Goal: Task Accomplishment & Management: Manage account settings

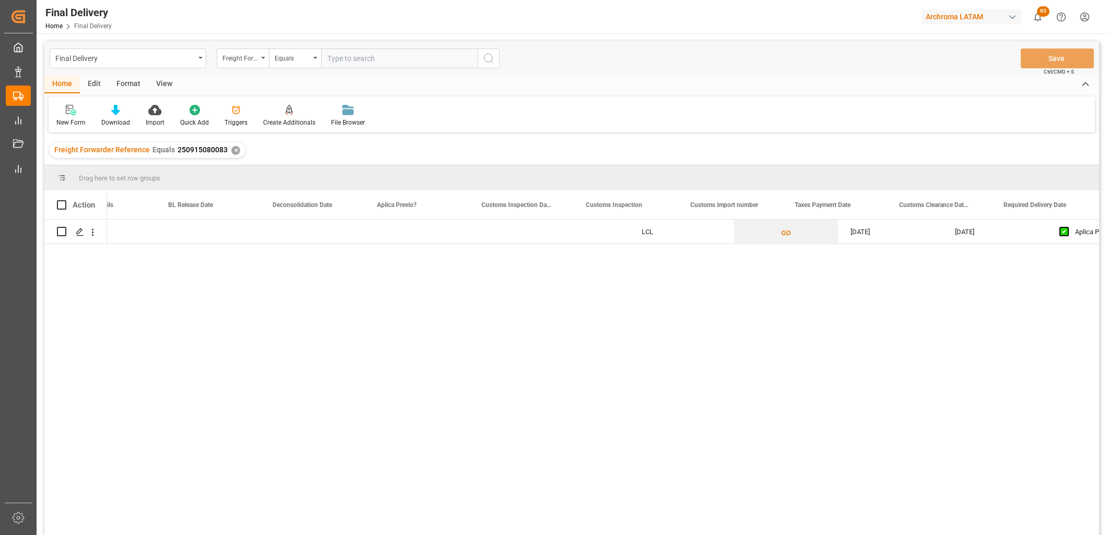
click at [185, 59] on div "Final Delivery" at bounding box center [124, 57] width 139 height 13
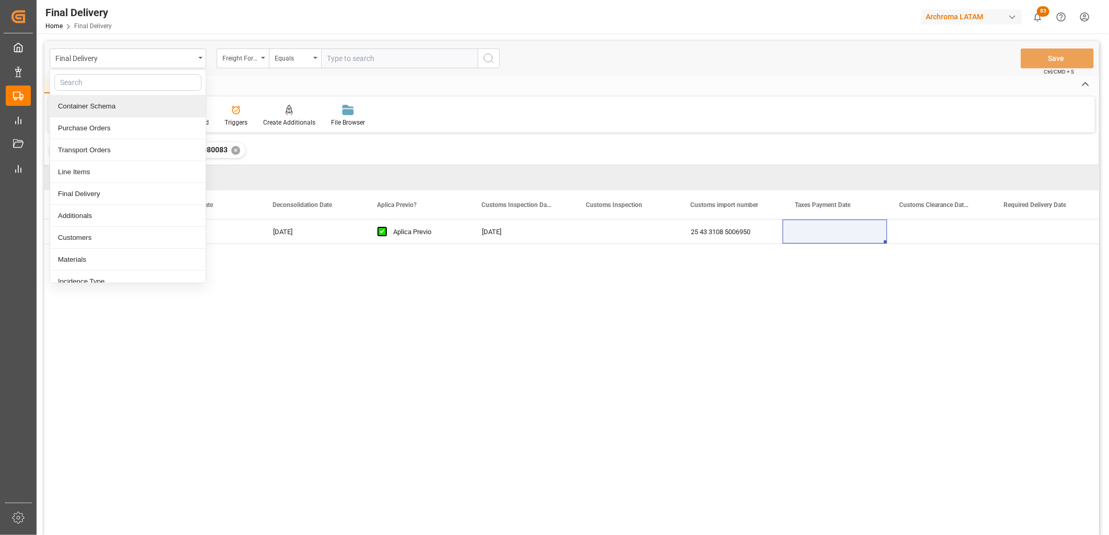
click at [107, 106] on div "Container Schema" at bounding box center [128, 107] width 156 height 22
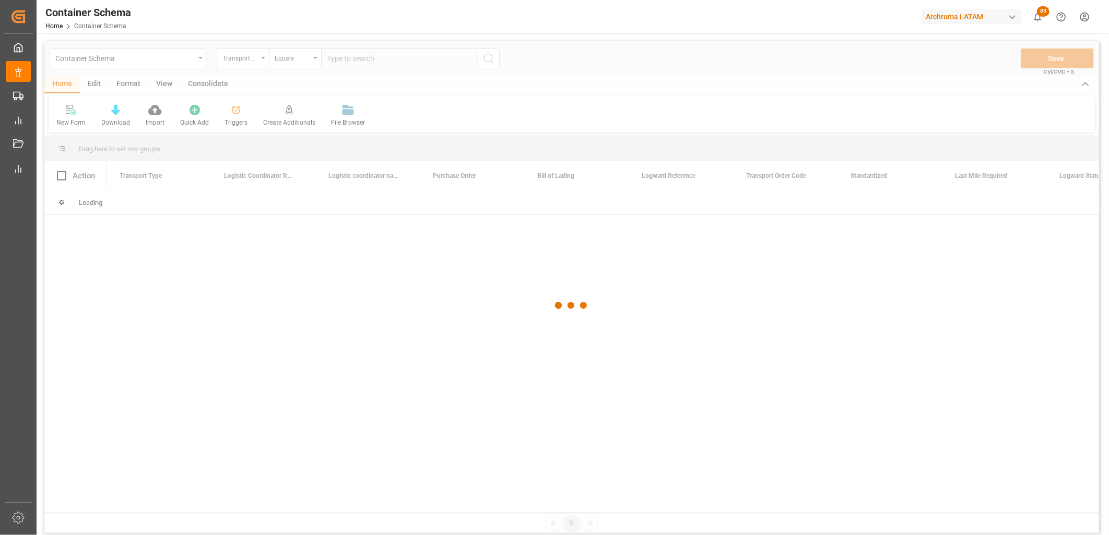
click at [254, 60] on div at bounding box center [571, 305] width 1054 height 529
click at [258, 60] on div at bounding box center [571, 305] width 1054 height 529
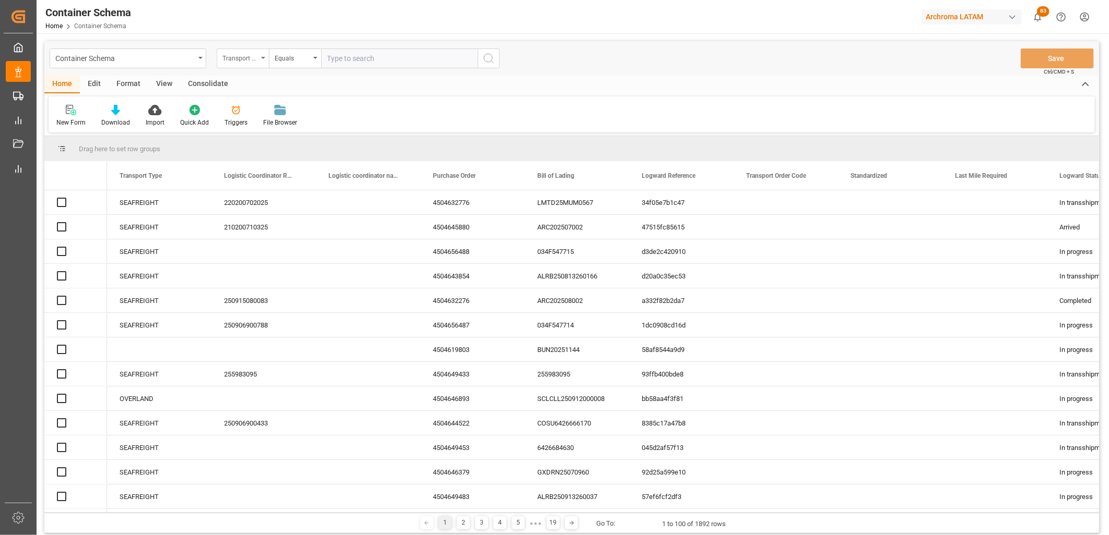
click at [262, 58] on icon "open menu" at bounding box center [263, 58] width 4 height 2
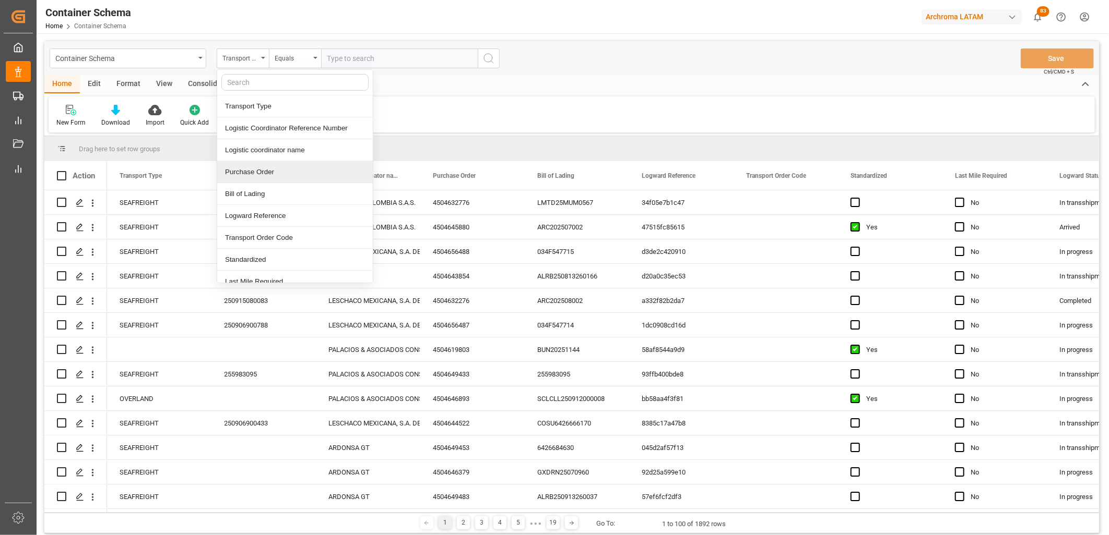
drag, startPoint x: 253, startPoint y: 177, endPoint x: 311, endPoint y: 95, distance: 100.8
click at [253, 174] on div "Purchase Order" at bounding box center [295, 172] width 156 height 22
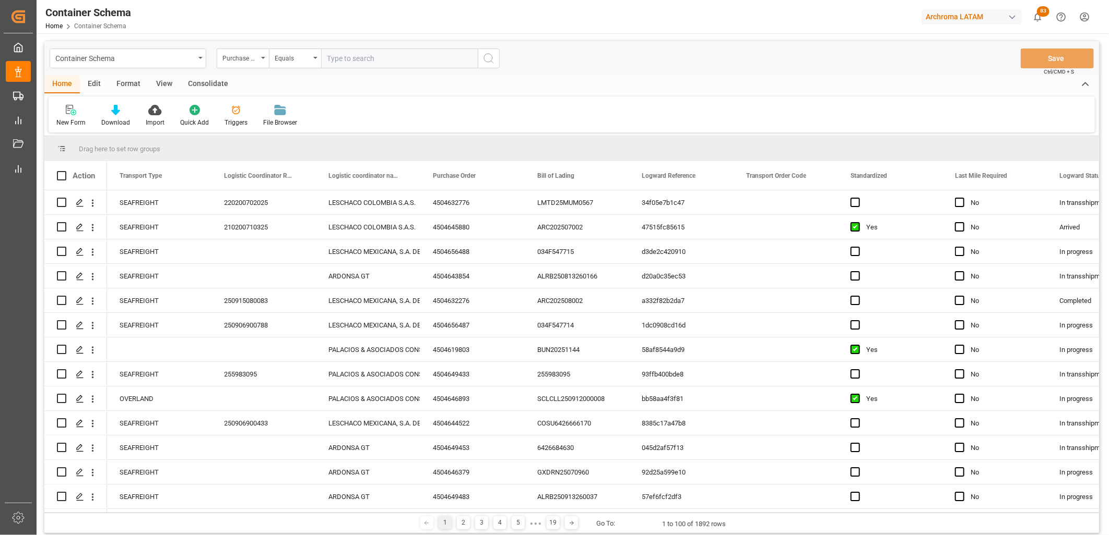
click at [336, 66] on input "text" at bounding box center [399, 59] width 157 height 20
paste input "4504656488"
type input "4504656488"
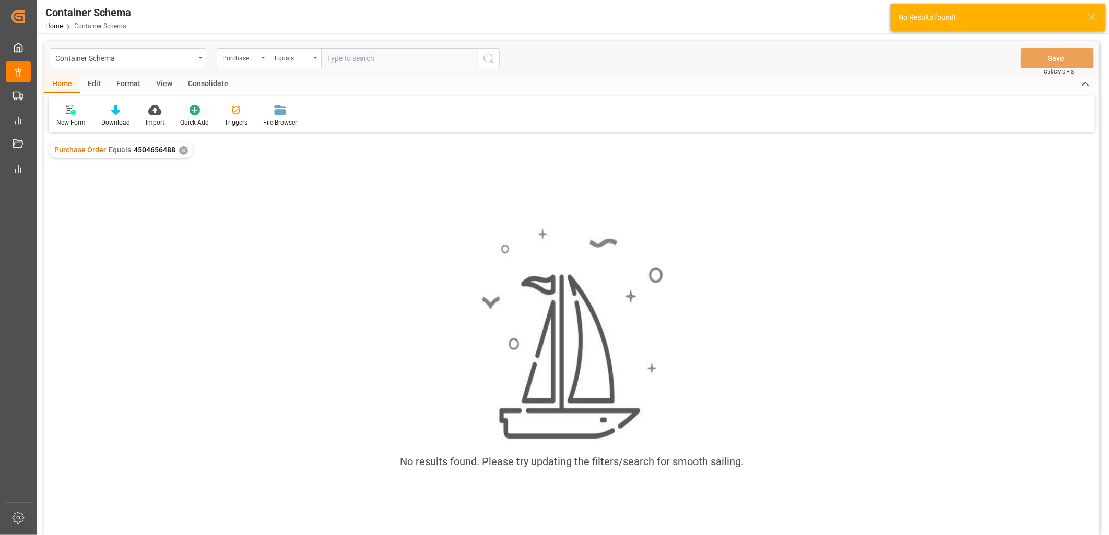
click at [182, 149] on div "✕" at bounding box center [183, 150] width 9 height 9
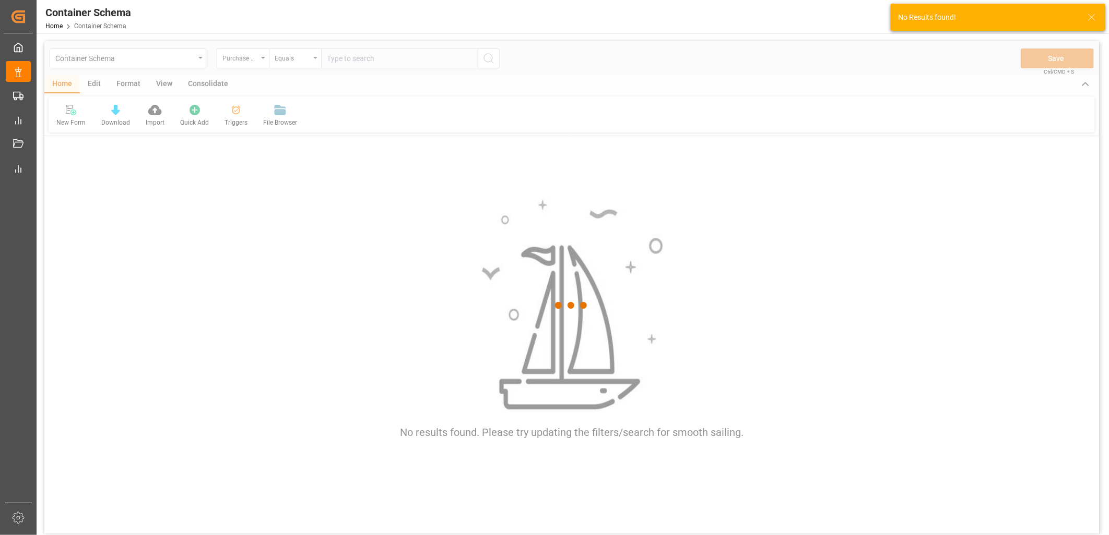
click at [260, 62] on div at bounding box center [571, 305] width 1054 height 529
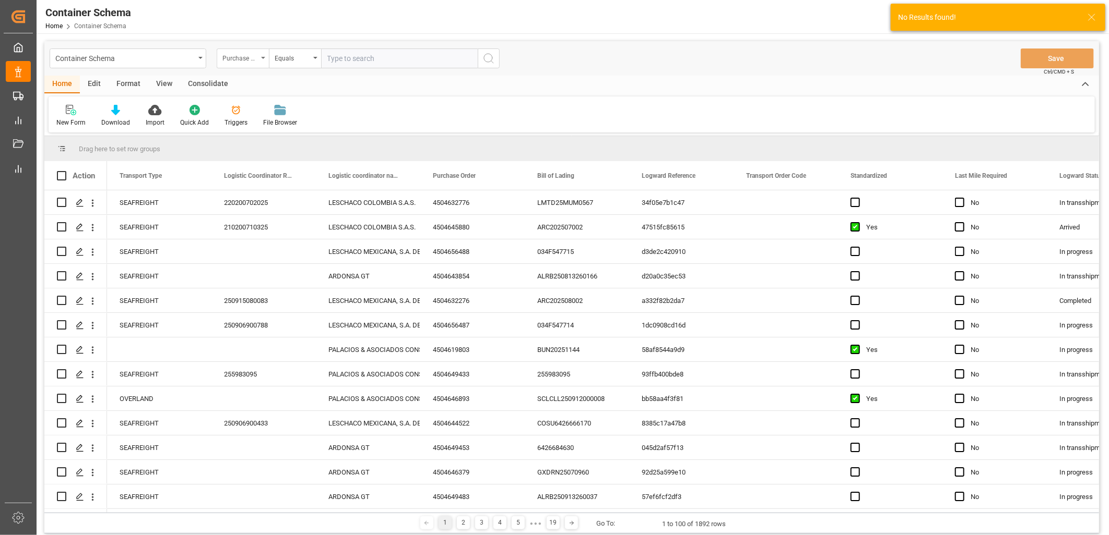
click at [253, 63] on div "Purchase Order" at bounding box center [243, 59] width 52 height 20
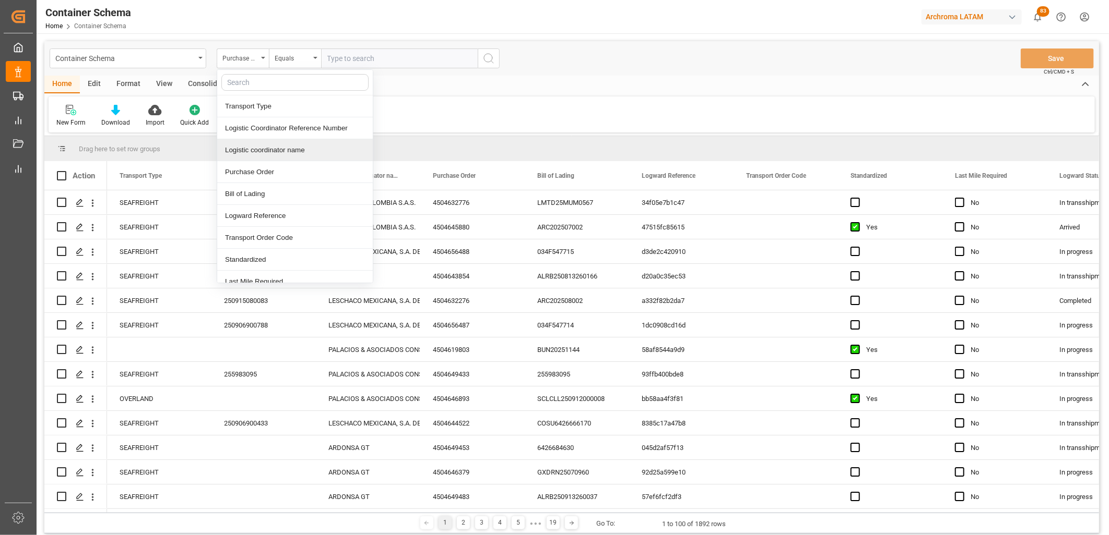
click at [277, 141] on div "Logistic coordinator name" at bounding box center [295, 150] width 156 height 22
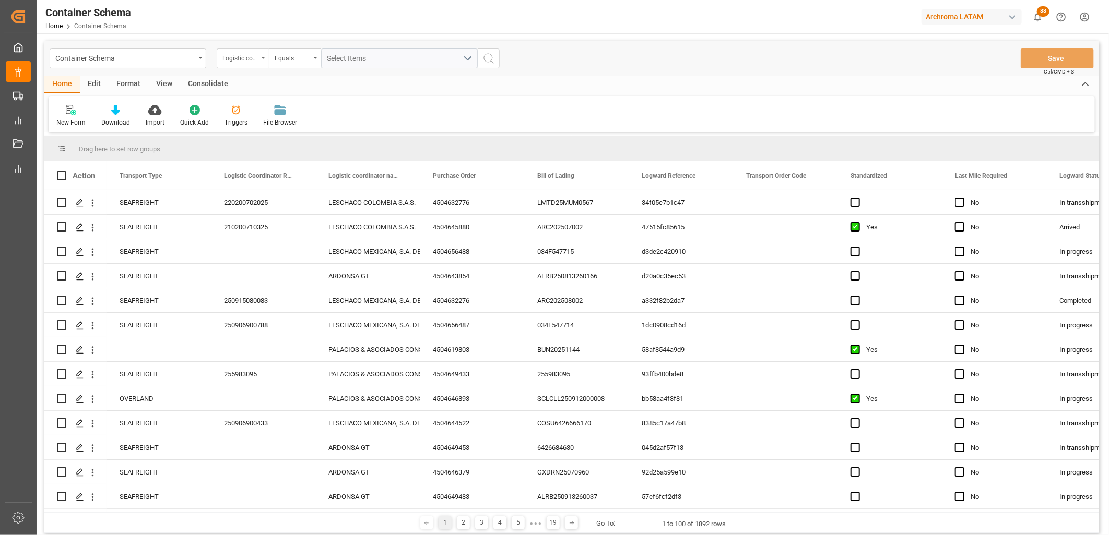
click at [241, 61] on div "Logistic coordinator name" at bounding box center [239, 57] width 35 height 12
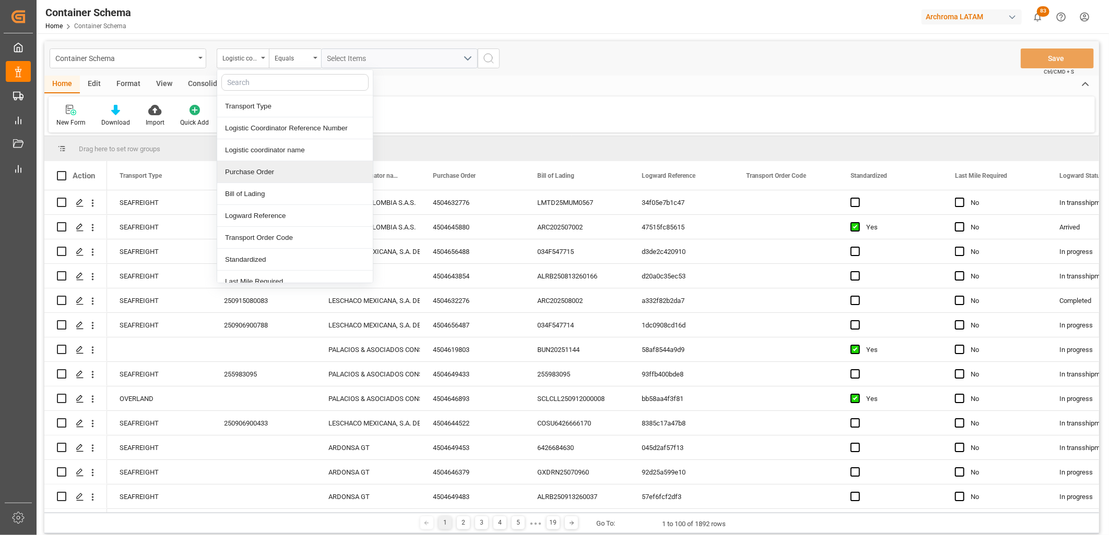
click at [259, 182] on div "Purchase Order" at bounding box center [295, 172] width 156 height 22
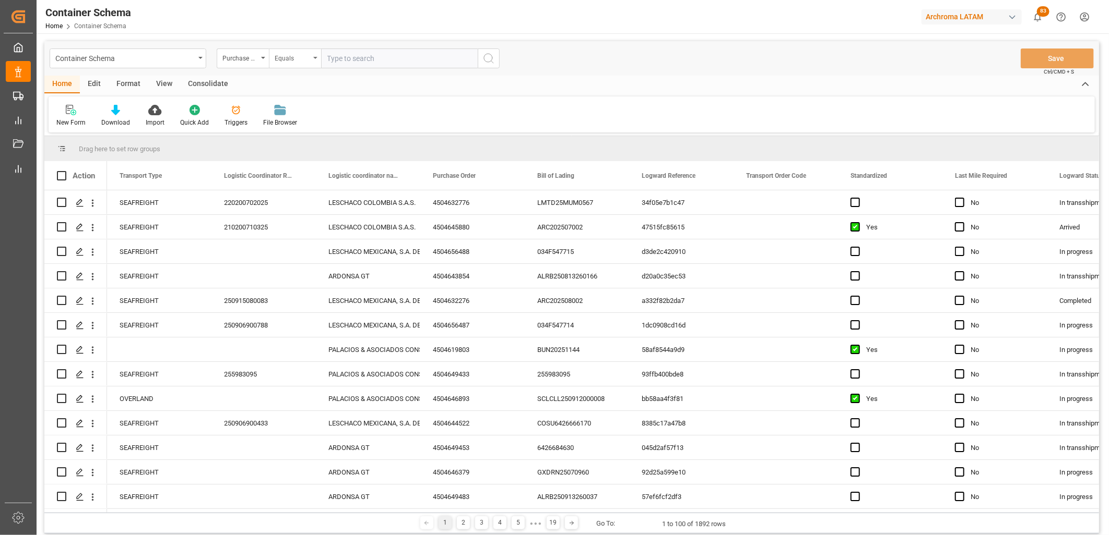
click at [309, 59] on div "Equals" at bounding box center [292, 57] width 35 height 12
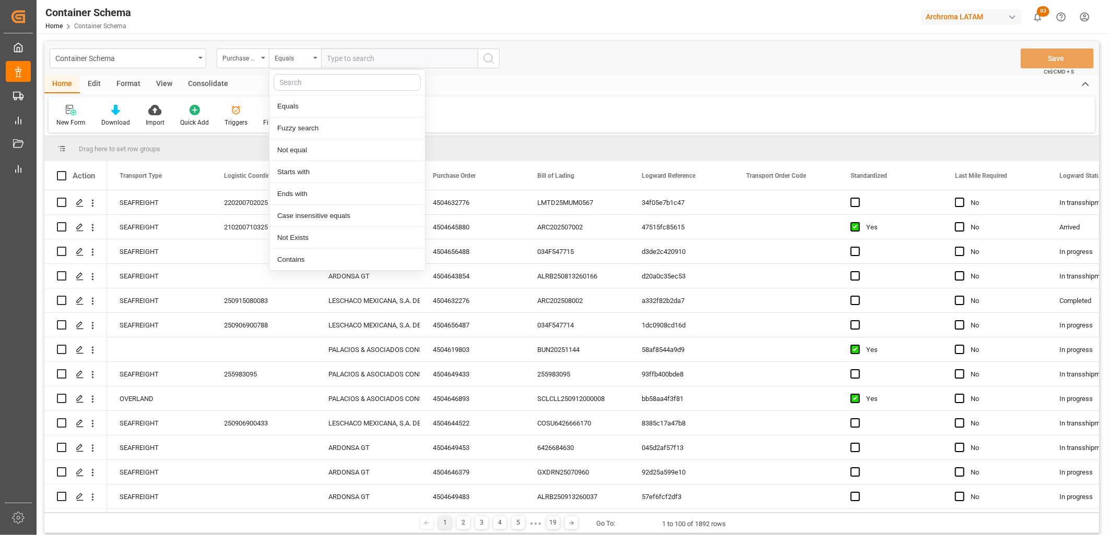
click at [348, 59] on input "text" at bounding box center [399, 59] width 157 height 20
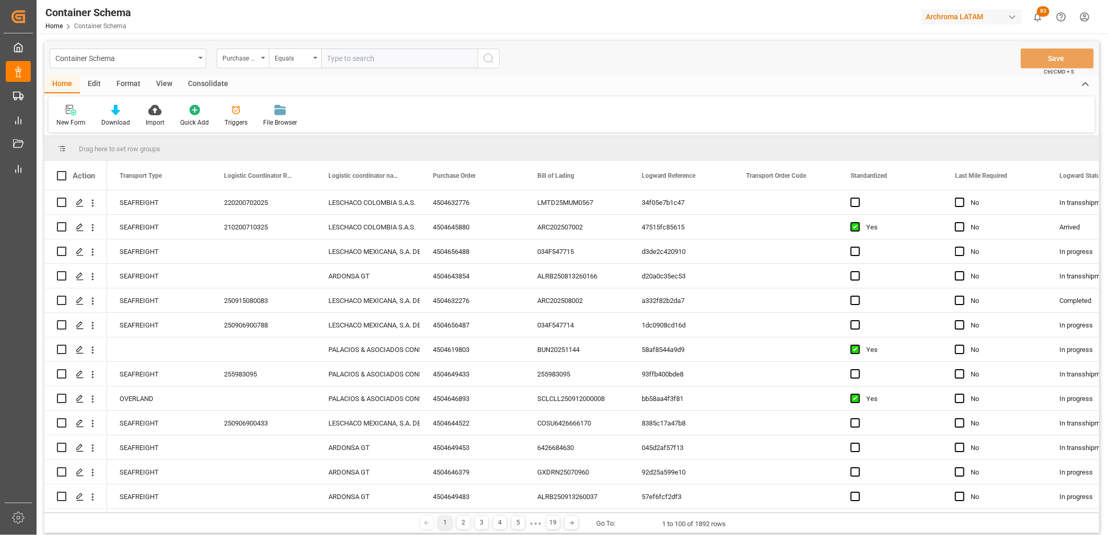
paste input "4504656488"
click at [437, 57] on input "4504656488" at bounding box center [399, 59] width 157 height 20
type input "4504656488"
drag, startPoint x: 495, startPoint y: 57, endPoint x: 491, endPoint y: 66, distance: 9.6
click at [492, 64] on button "search button" at bounding box center [489, 59] width 22 height 20
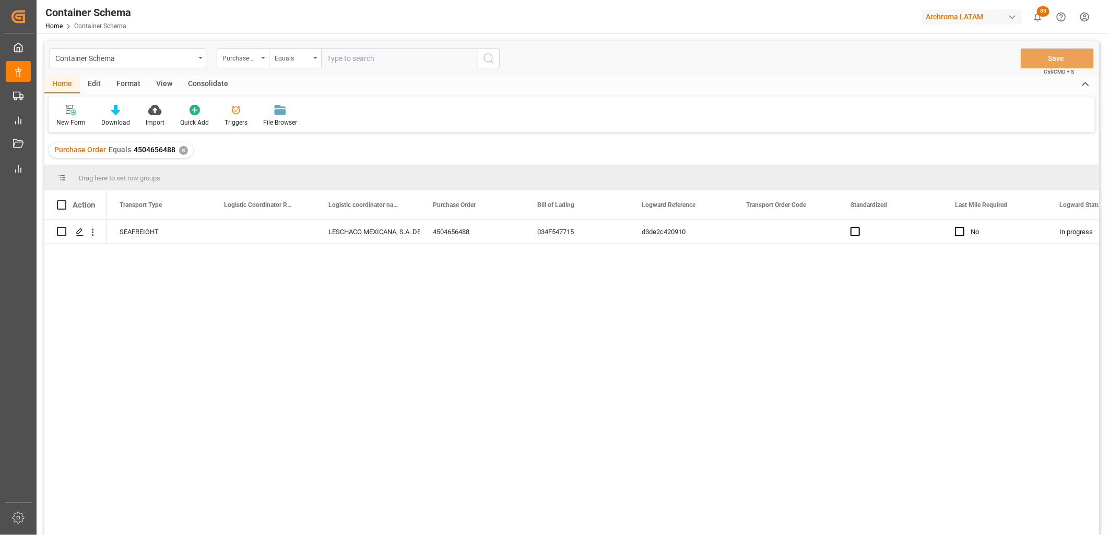
click at [482, 74] on div "Container Schema Purchase Order Equals Save Ctrl/CMD + S" at bounding box center [571, 58] width 1054 height 34
click at [268, 235] on div "Press SPACE to select this row." at bounding box center [263, 232] width 104 height 24
click at [267, 235] on input "Press SPACE to select this row." at bounding box center [264, 238] width 88 height 20
paste input "250906900775"
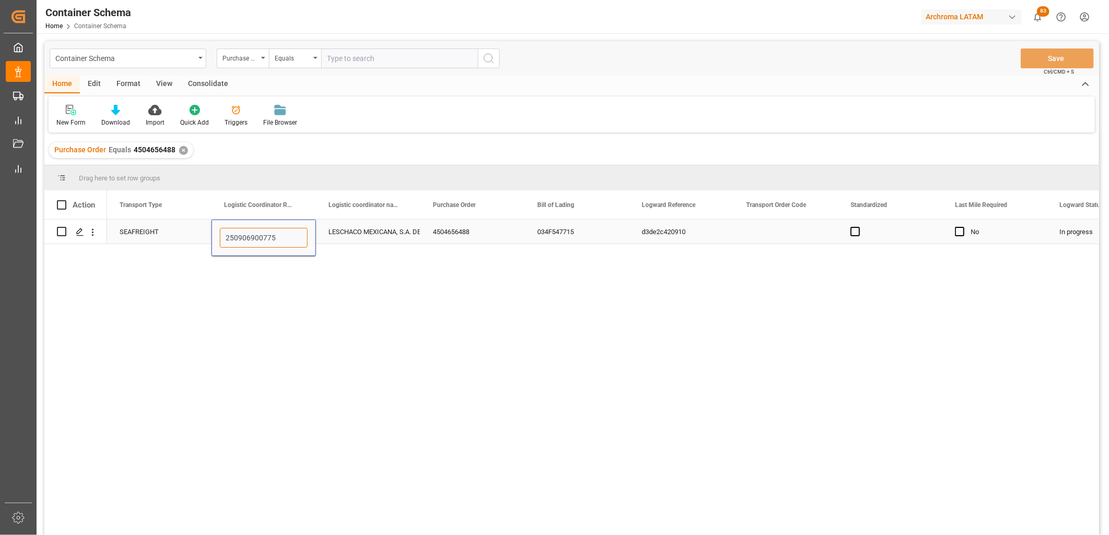
type input "250906900775"
drag, startPoint x: 354, startPoint y: 232, endPoint x: 413, endPoint y: 233, distance: 59.0
click at [355, 232] on div "LESCHACO MEXICANA, S.A. DE C.V." at bounding box center [367, 232] width 79 height 24
click at [1035, 56] on button "Save" at bounding box center [1056, 59] width 73 height 20
click at [171, 75] on div "Container Schema Purchase Order Equals Save Ctrl/CMD + S" at bounding box center [571, 58] width 1054 height 34
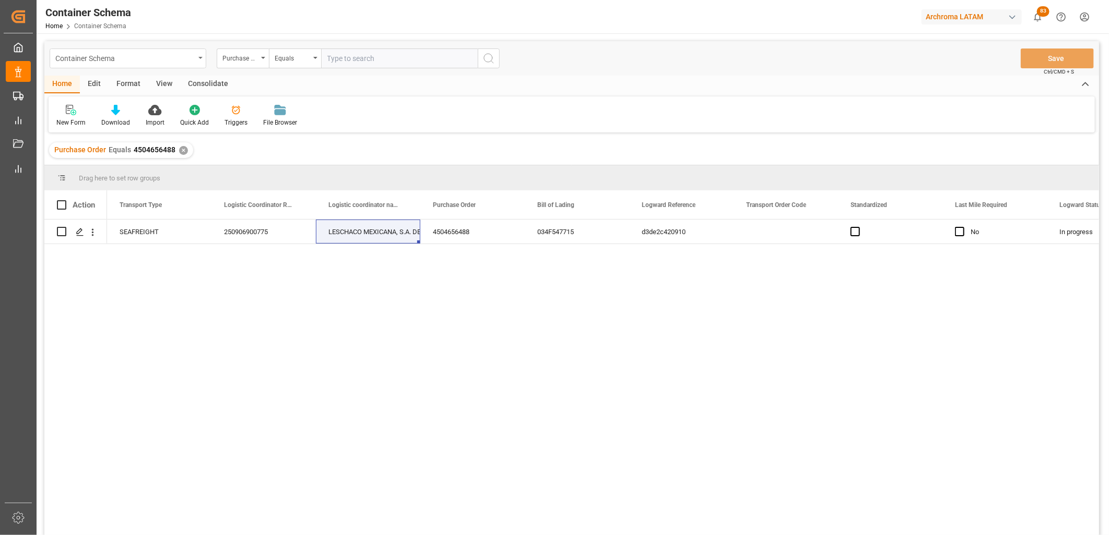
click at [164, 64] on div "Container Schema" at bounding box center [128, 59] width 157 height 20
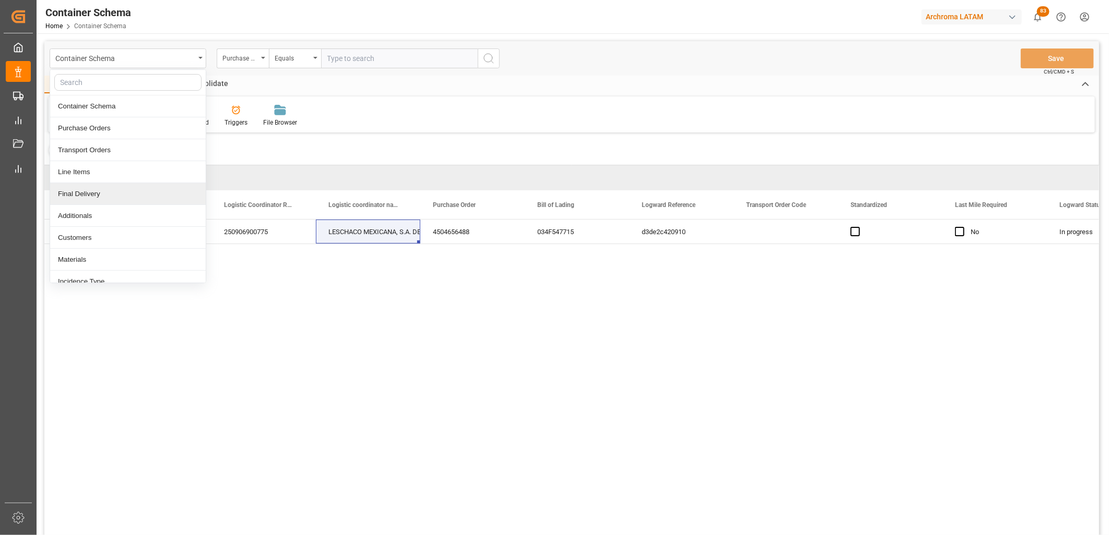
click at [107, 190] on div "Final Delivery" at bounding box center [128, 194] width 156 height 22
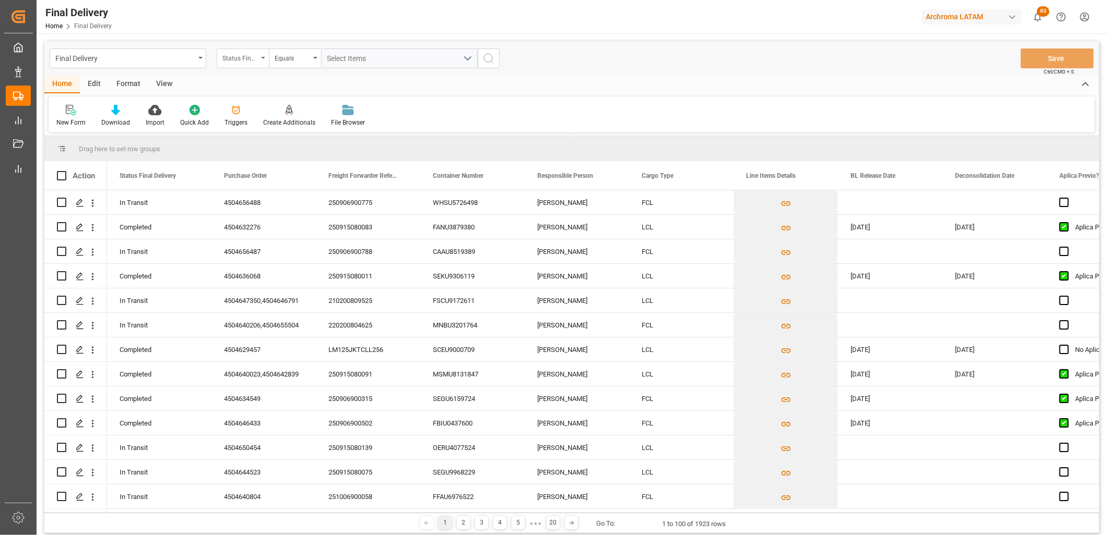
click at [236, 66] on div "Status Final Delivery" at bounding box center [243, 59] width 52 height 20
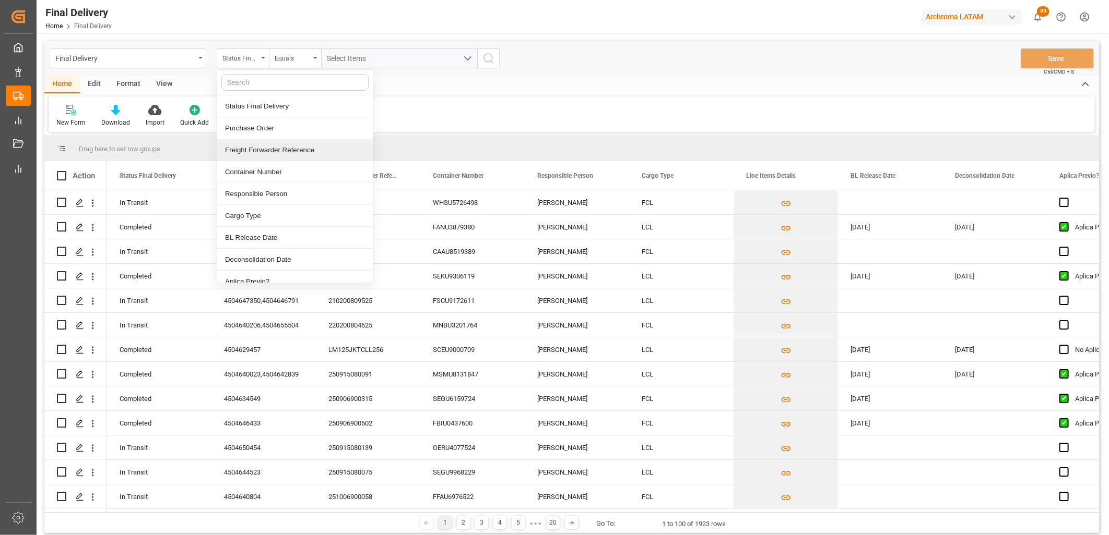
drag, startPoint x: 241, startPoint y: 154, endPoint x: 317, endPoint y: 79, distance: 107.0
click at [241, 154] on div "Freight Forwarder Reference" at bounding box center [295, 150] width 156 height 22
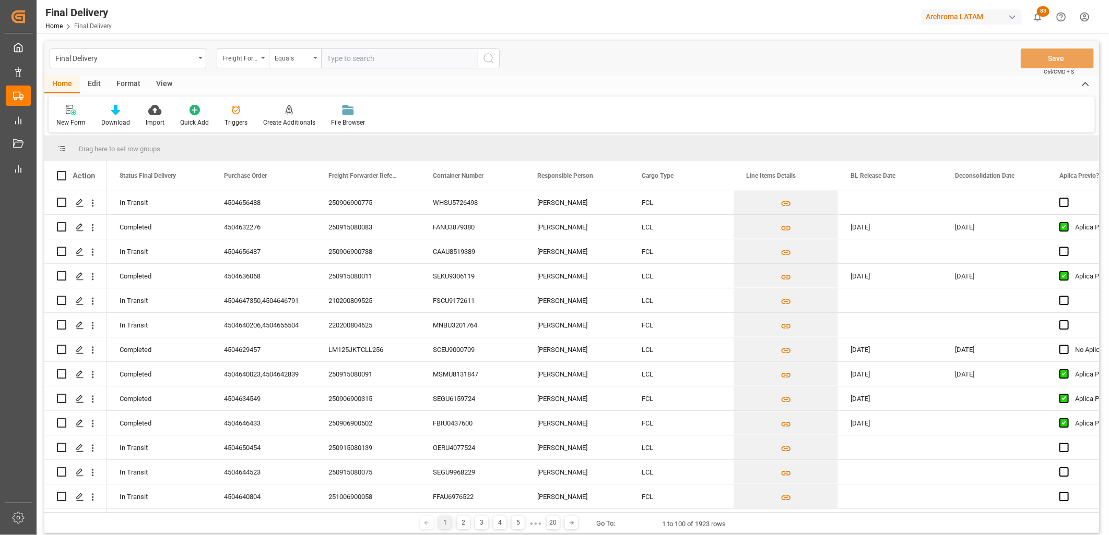
click at [347, 61] on input "text" at bounding box center [399, 59] width 157 height 20
type input "250915080056"
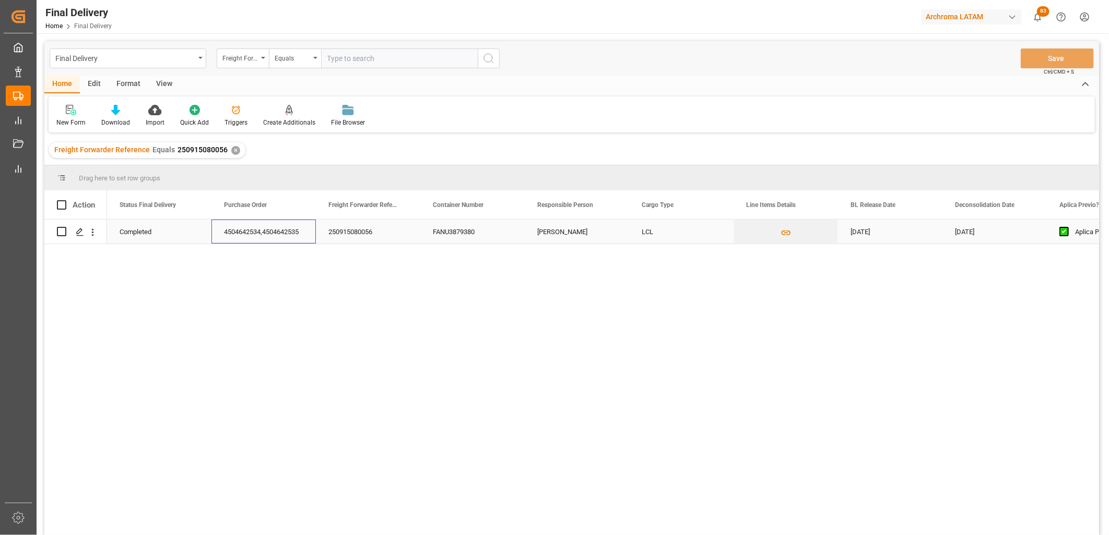
click at [273, 235] on div "4504642534,4504642535" at bounding box center [263, 232] width 104 height 24
click at [149, 235] on div "Completed" at bounding box center [159, 232] width 79 height 24
click at [580, 232] on div "[PERSON_NAME]" at bounding box center [577, 232] width 104 height 24
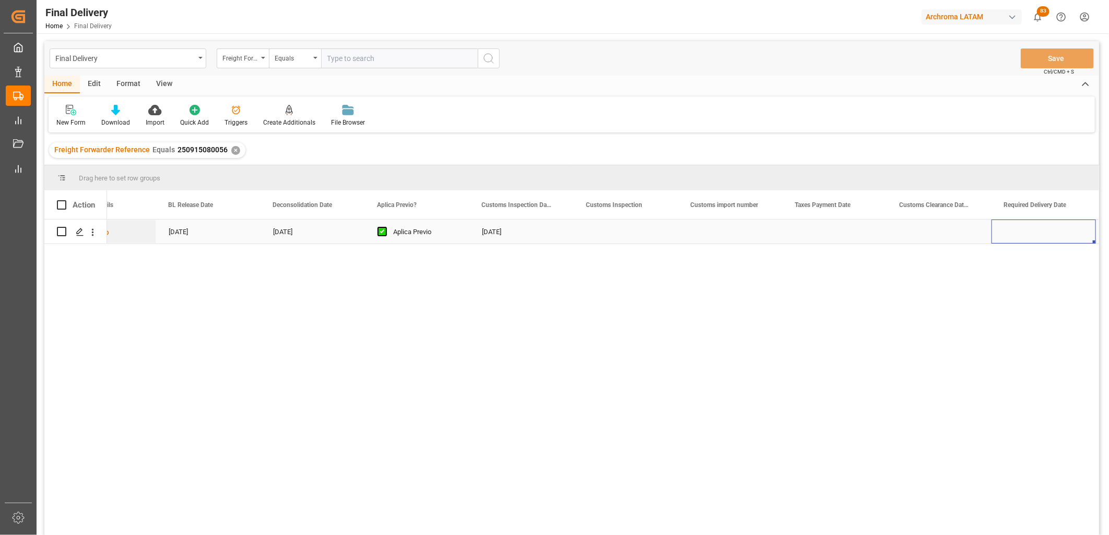
click at [737, 233] on div "Press SPACE to select this row." at bounding box center [730, 232] width 104 height 24
click at [737, 233] on input "Press SPACE to select this row." at bounding box center [730, 238] width 88 height 20
type input "2"
type input "25 43 3108 5006878"
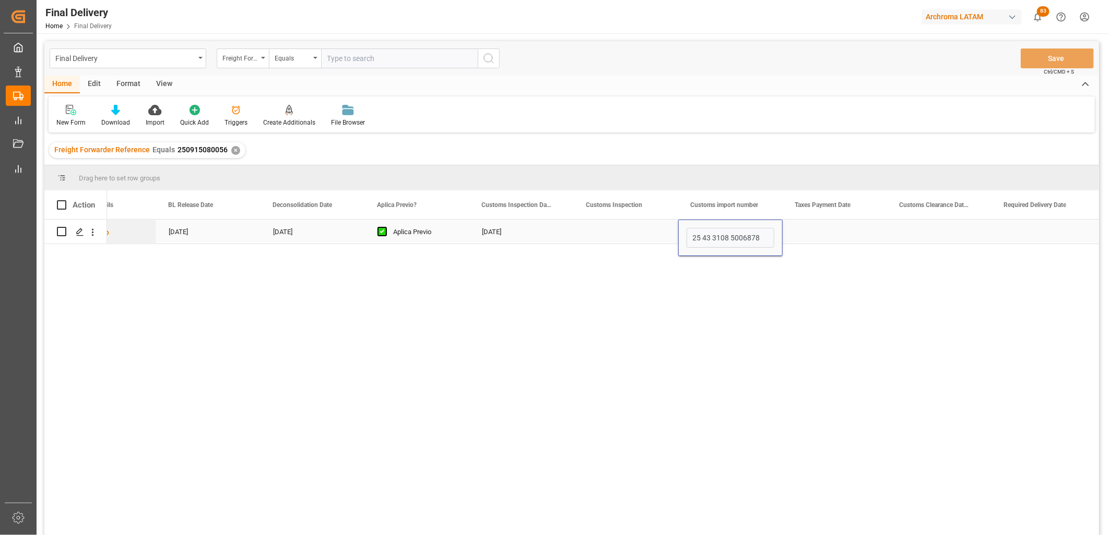
click at [821, 230] on div "Press SPACE to select this row." at bounding box center [834, 232] width 104 height 24
click at [820, 230] on div "Press SPACE to select this row." at bounding box center [834, 232] width 104 height 24
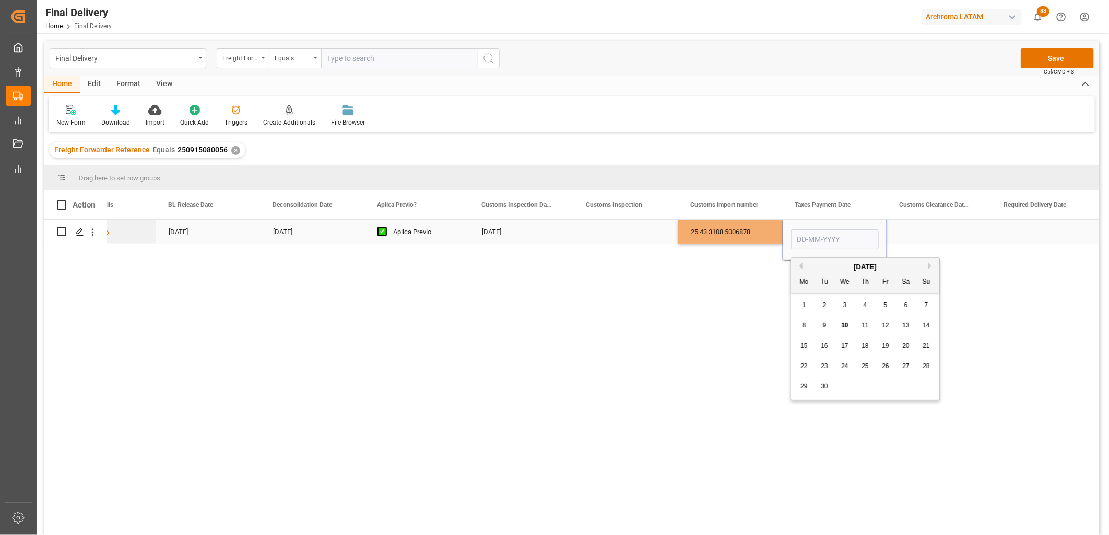
click at [820, 230] on input "Press SPACE to select this row." at bounding box center [835, 240] width 88 height 20
click at [811, 298] on div "1 2 3 4 5 6 7" at bounding box center [865, 305] width 142 height 20
click at [842, 322] on span "10" at bounding box center [844, 325] width 7 height 7
type input "[DATE]"
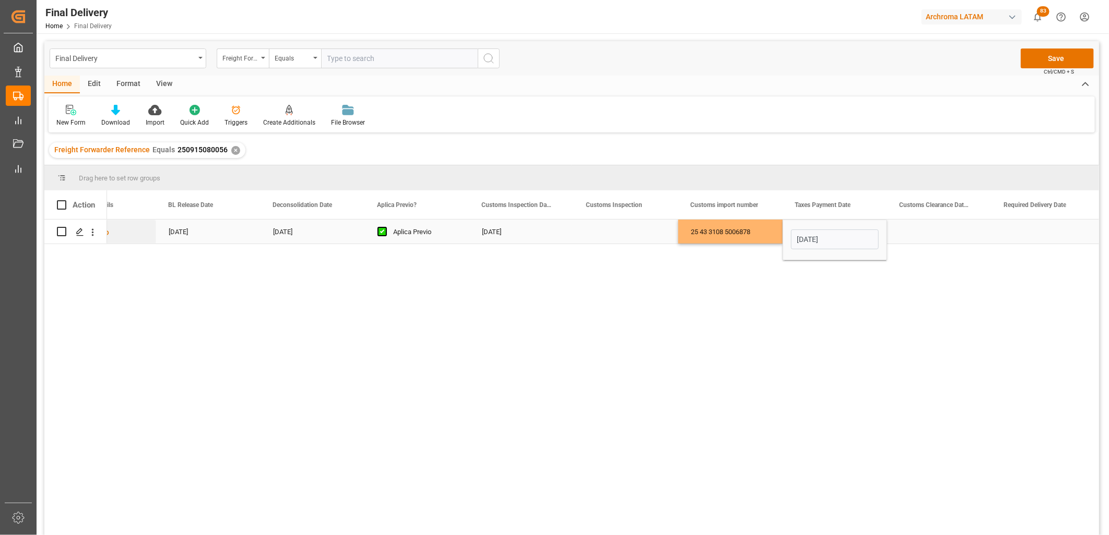
click at [908, 234] on div "Press SPACE to select this row." at bounding box center [939, 232] width 104 height 24
click at [1054, 61] on button "Save" at bounding box center [1056, 59] width 73 height 20
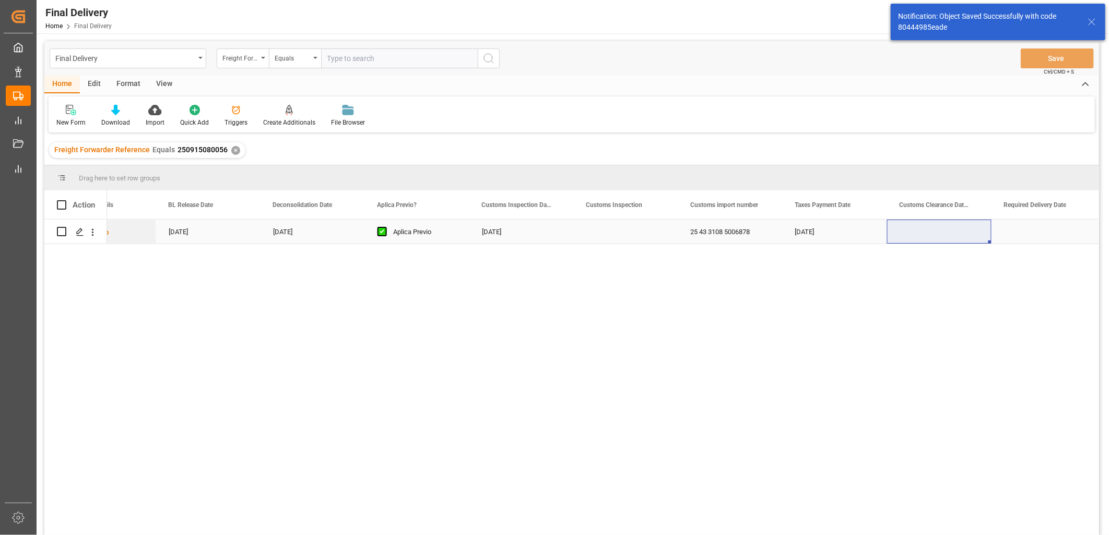
click at [1035, 232] on div "Press SPACE to select this row." at bounding box center [1043, 232] width 104 height 24
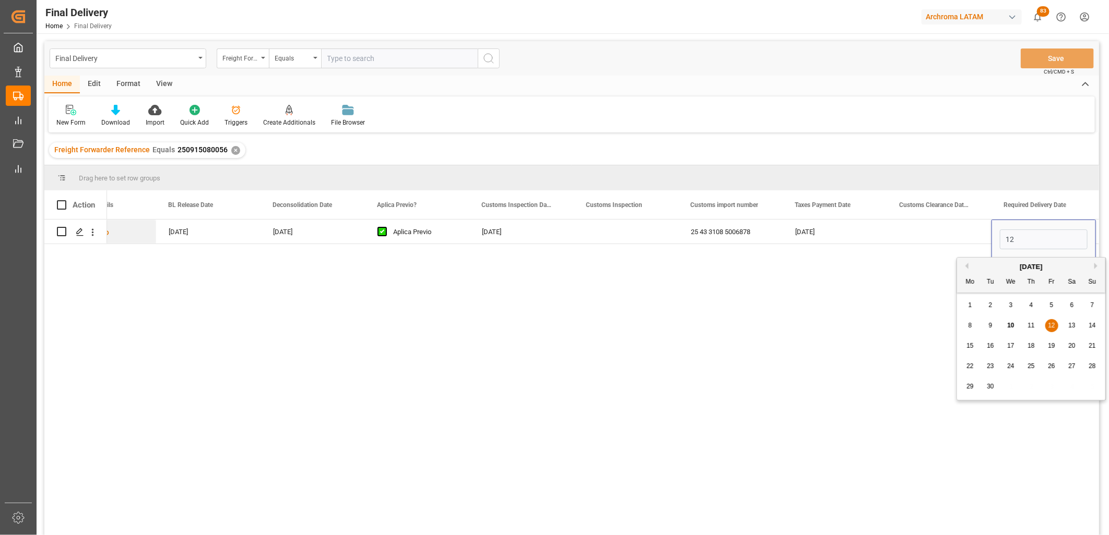
click at [1053, 324] on span "12" at bounding box center [1050, 325] width 7 height 7
type input "[DATE]"
click at [936, 234] on div "Press SPACE to select this row." at bounding box center [939, 232] width 104 height 24
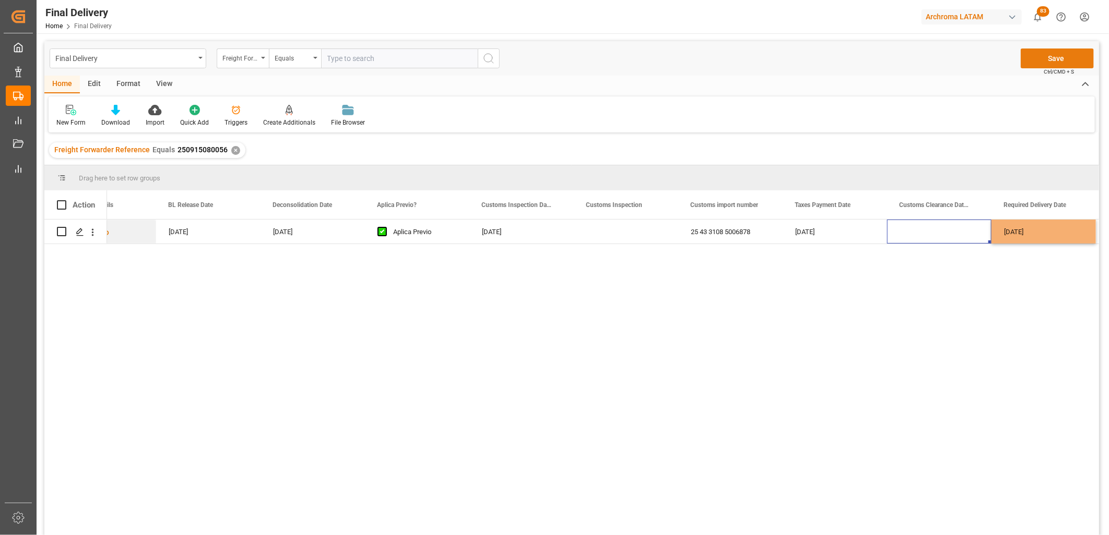
click at [1030, 62] on button "Save" at bounding box center [1056, 59] width 73 height 20
